Goal: Transaction & Acquisition: Purchase product/service

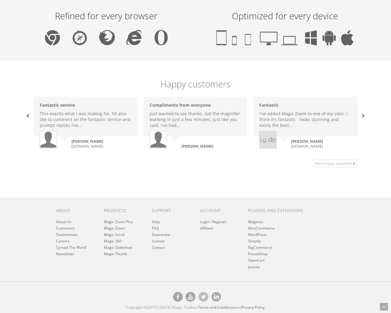
scroll to position [374, 0]
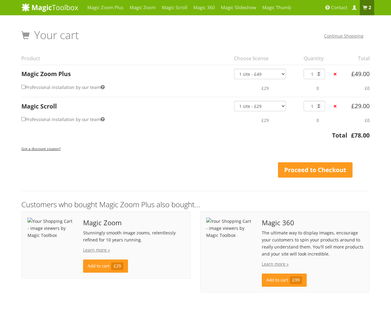
scroll to position [28, 0]
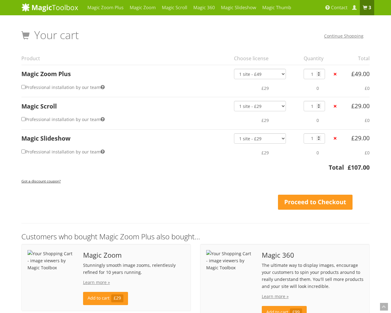
scroll to position [60, 0]
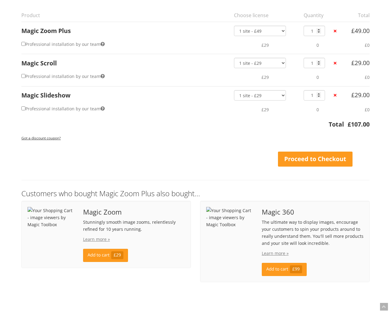
scroll to position [51, 0]
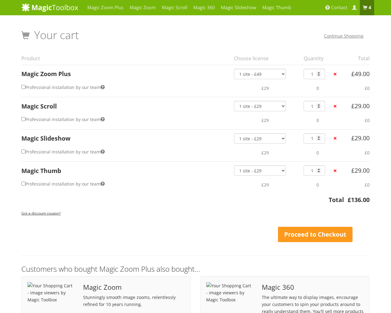
scroll to position [93, 0]
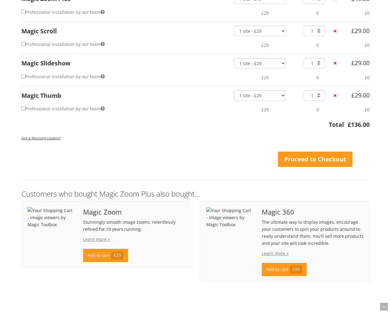
scroll to position [83, 0]
